Goal: Task Accomplishment & Management: Manage account settings

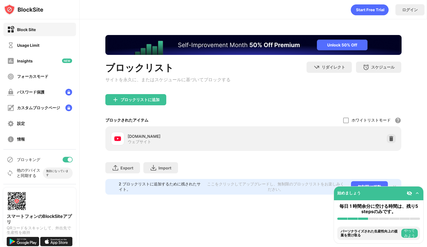
click at [276, 133] on div "[DOMAIN_NAME] ウェブサイト" at bounding box center [254, 138] width 290 height 18
click at [393, 140] on img at bounding box center [392, 139] width 6 height 6
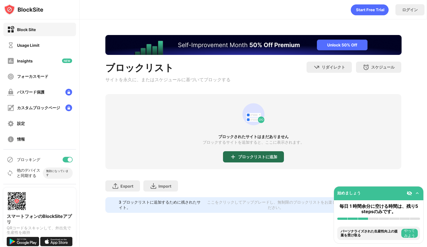
click at [244, 155] on div "ブロックリストに追加" at bounding box center [257, 156] width 39 height 4
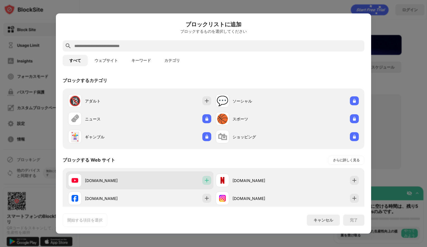
click at [202, 180] on div at bounding box center [206, 180] width 9 height 9
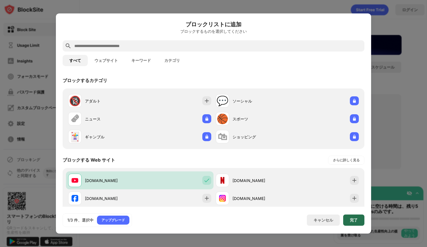
click at [348, 222] on div "完了" at bounding box center [353, 219] width 21 height 11
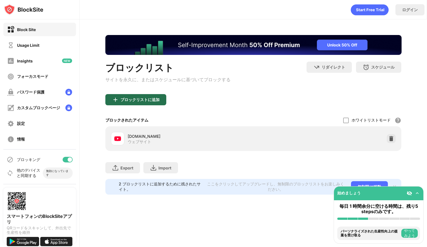
click at [143, 96] on div "ブロックリストに追加" at bounding box center [135, 99] width 61 height 11
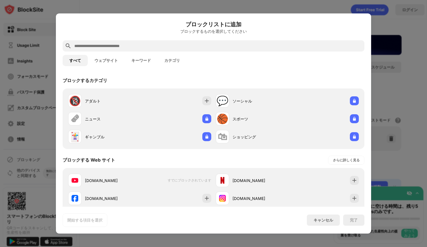
click at [112, 61] on button "ウェブサイト" at bounding box center [106, 60] width 37 height 11
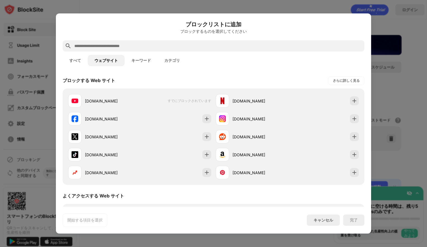
click at [119, 50] on div at bounding box center [214, 45] width 302 height 11
click at [110, 48] on input "text" at bounding box center [218, 46] width 289 height 7
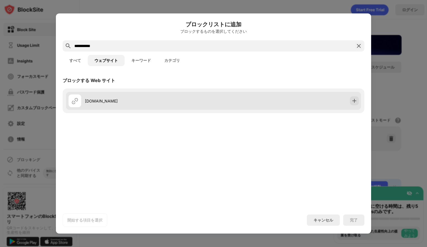
type input "**********"
click at [348, 98] on div "[DOMAIN_NAME]" at bounding box center [213, 101] width 295 height 18
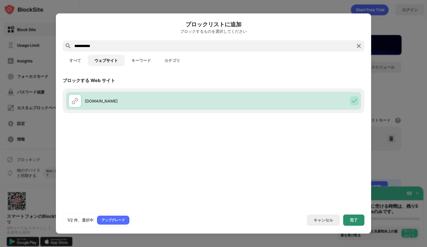
click at [357, 218] on div "完了" at bounding box center [354, 220] width 8 height 4
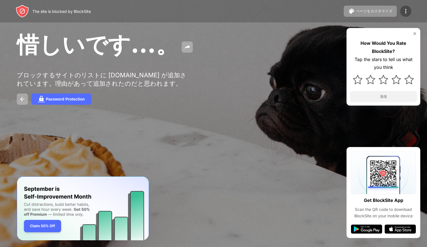
click at [405, 15] on div at bounding box center [405, 11] width 11 height 11
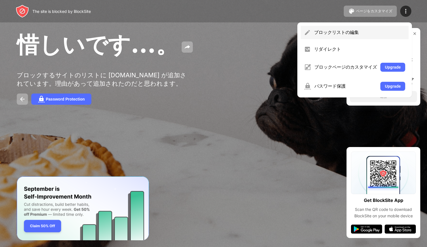
click at [382, 33] on div "ブロックリストの編集" at bounding box center [359, 32] width 91 height 6
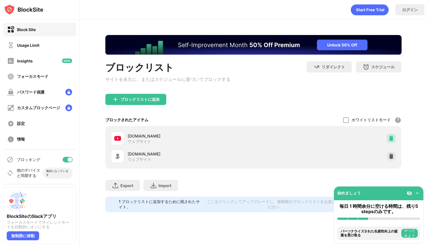
click at [394, 141] on img at bounding box center [392, 138] width 6 height 6
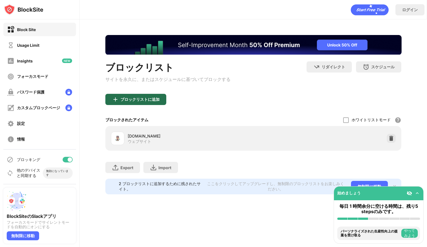
click at [151, 97] on div "ブロックリストに追加" at bounding box center [135, 99] width 61 height 11
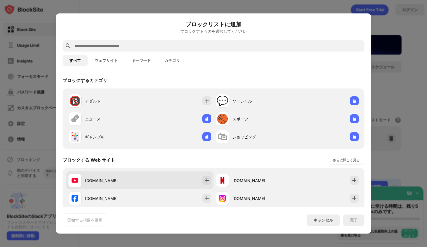
click at [211, 179] on div "[DOMAIN_NAME]" at bounding box center [140, 180] width 148 height 18
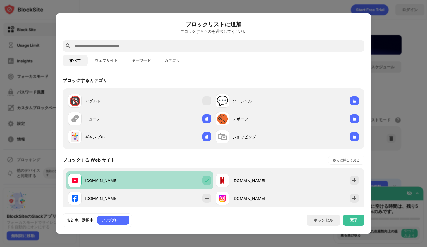
click at [207, 180] on img at bounding box center [207, 180] width 6 height 6
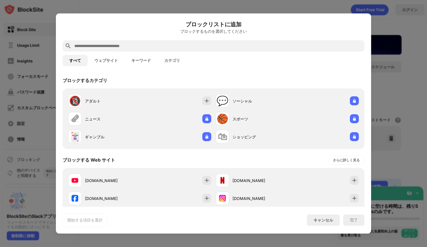
click at [381, 20] on div at bounding box center [213, 123] width 427 height 247
